Goal: Information Seeking & Learning: Learn about a topic

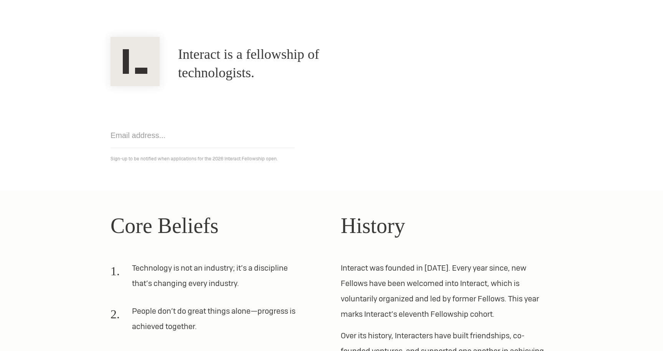
scroll to position [195, 0]
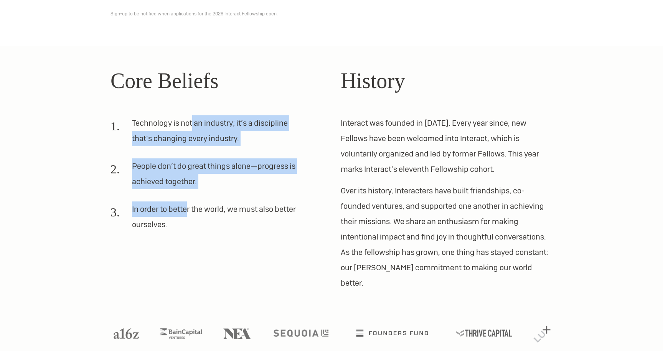
drag, startPoint x: 192, startPoint y: 122, endPoint x: 189, endPoint y: 210, distance: 87.6
click at [189, 210] on ol "Technology is not an industry; it’s a discipline that’s changing every industry…" at bounding box center [217, 176] width 212 height 123
click at [189, 210] on li "In order to better the world, we must also better ourselves." at bounding box center [207, 219] width 193 height 37
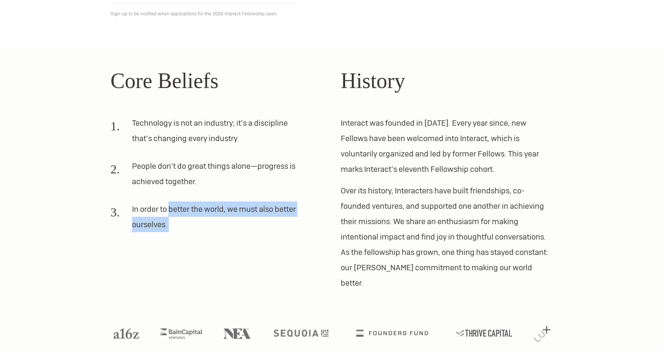
drag, startPoint x: 189, startPoint y: 210, endPoint x: 189, endPoint y: 226, distance: 16.5
click at [189, 226] on li "In order to better the world, we must also better ourselves." at bounding box center [207, 219] width 193 height 37
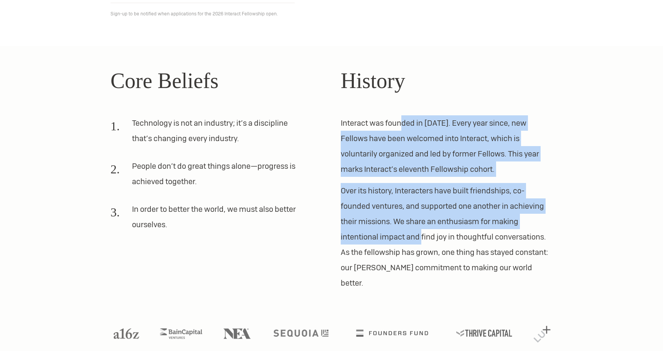
drag, startPoint x: 400, startPoint y: 119, endPoint x: 421, endPoint y: 234, distance: 117.5
click at [422, 234] on div "History Interact was founded in [DATE]. Every year since, new Fellows have been…" at bounding box center [447, 177] width 212 height 226
click at [421, 234] on p "Over its history, Interacters have built friendships, co-founded ventures, and …" at bounding box center [447, 236] width 212 height 107
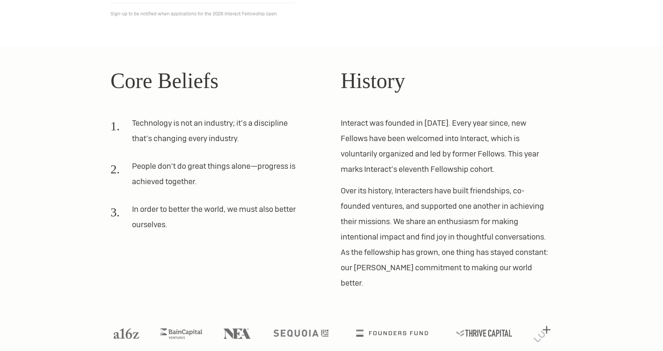
scroll to position [0, 0]
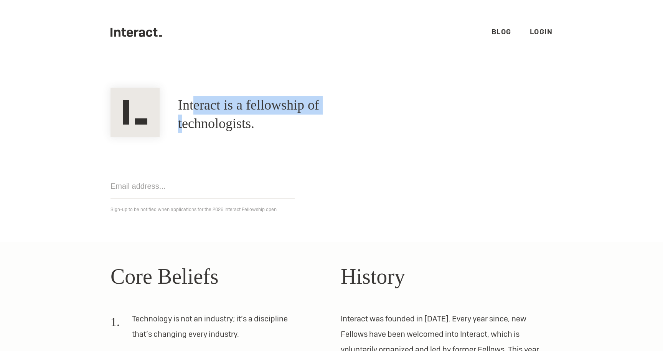
drag, startPoint x: 199, startPoint y: 116, endPoint x: 341, endPoint y: 116, distance: 141.7
click at [341, 116] on h1 "Interact is a fellowship of technologists." at bounding box center [281, 114] width 207 height 37
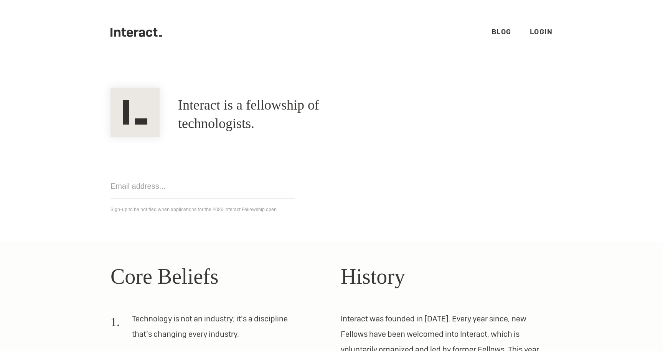
click at [505, 33] on link "Blog" at bounding box center [502, 31] width 20 height 9
drag, startPoint x: 274, startPoint y: 114, endPoint x: 303, endPoint y: 114, distance: 29.2
click at [303, 114] on h1 "Interact is a fellowship of technologists." at bounding box center [281, 114] width 207 height 37
drag, startPoint x: 274, startPoint y: 115, endPoint x: 291, endPoint y: 115, distance: 16.9
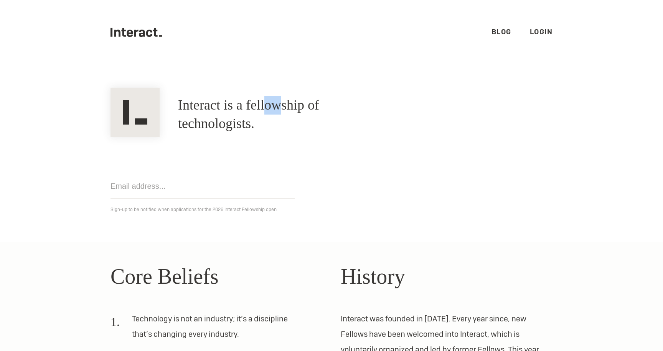
click at [291, 115] on h1 "Interact is a fellowship of technologists." at bounding box center [281, 114] width 207 height 37
drag, startPoint x: 291, startPoint y: 115, endPoint x: 270, endPoint y: 115, distance: 21.1
click at [270, 115] on h1 "Interact is a fellowship of technologists." at bounding box center [281, 114] width 207 height 37
